Goal: Task Accomplishment & Management: Manage account settings

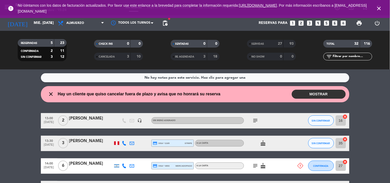
click at [25, 142] on bookings-row "13:00 [DATE] 2 [PERSON_NAME] headset_mic Sin menú asignado subject SIN CONFIRMA…" at bounding box center [195, 162] width 390 height 99
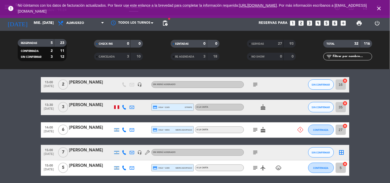
scroll to position [35, 0]
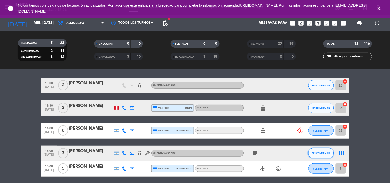
click at [321, 152] on span "SIN CONFIRMAR" at bounding box center [321, 153] width 18 height 3
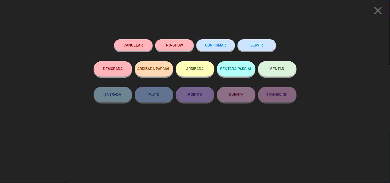
click at [255, 44] on button "SERVIR" at bounding box center [257, 45] width 39 height 12
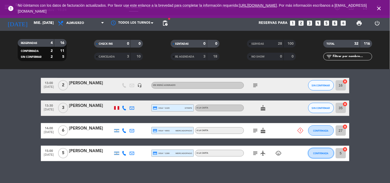
click at [320, 154] on span "CONFIRMADA" at bounding box center [320, 153] width 15 height 3
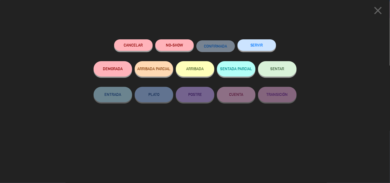
click at [255, 46] on button "SERVIR" at bounding box center [257, 45] width 39 height 12
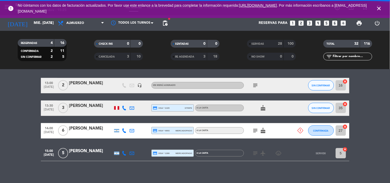
scroll to position [16, 0]
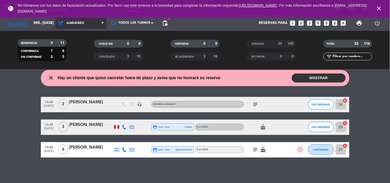
click at [70, 22] on span "Almuerzo" at bounding box center [75, 23] width 18 height 4
click at [87, 54] on div "menu Banda miércoles 24. septiembre - 15:25 Mis reservas Mapa de mesas Disponib…" at bounding box center [195, 34] width 390 height 69
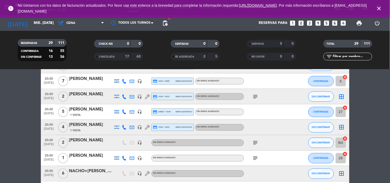
scroll to position [220, 0]
drag, startPoint x: 96, startPoint y: 151, endPoint x: 86, endPoint y: 162, distance: 15.8
click at [86, 162] on div at bounding box center [91, 161] width 44 height 4
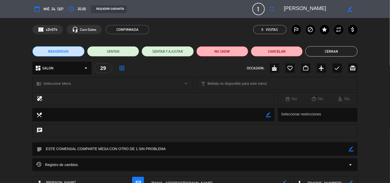
click at [351, 51] on button "Cerrar" at bounding box center [331, 51] width 52 height 10
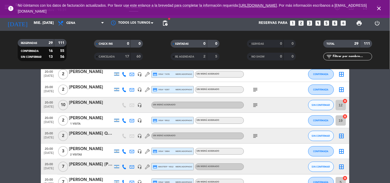
scroll to position [106, 0]
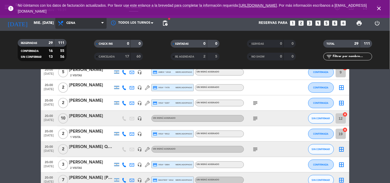
click at [96, 26] on span "Cena" at bounding box center [80, 22] width 51 height 11
click at [80, 43] on div "menu Banda miércoles 24. septiembre - 15:31 Mis reservas Mapa de mesas Disponib…" at bounding box center [195, 34] width 390 height 69
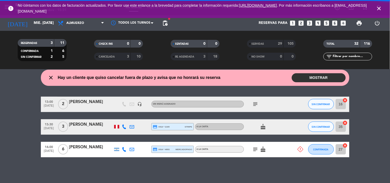
scroll to position [16, 0]
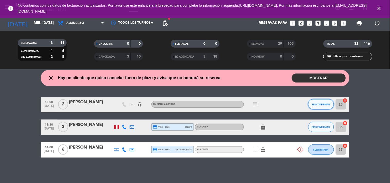
click at [314, 106] on button "SIN CONFIRMAR" at bounding box center [321, 104] width 26 height 10
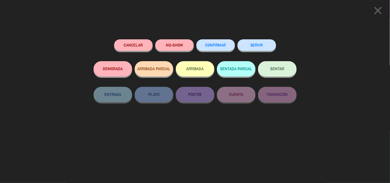
click at [250, 49] on button "SERVIR" at bounding box center [257, 45] width 39 height 12
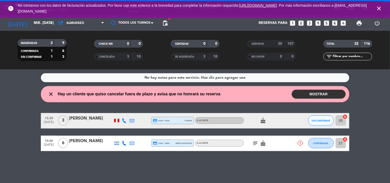
scroll to position [0, 0]
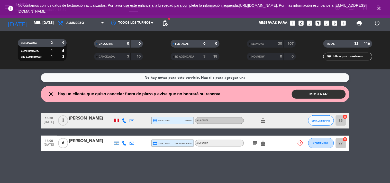
click at [125, 121] on icon at bounding box center [124, 120] width 5 height 5
click at [128, 112] on span "content_paste" at bounding box center [130, 112] width 4 height 4
